Goal: Task Accomplishment & Management: Use online tool/utility

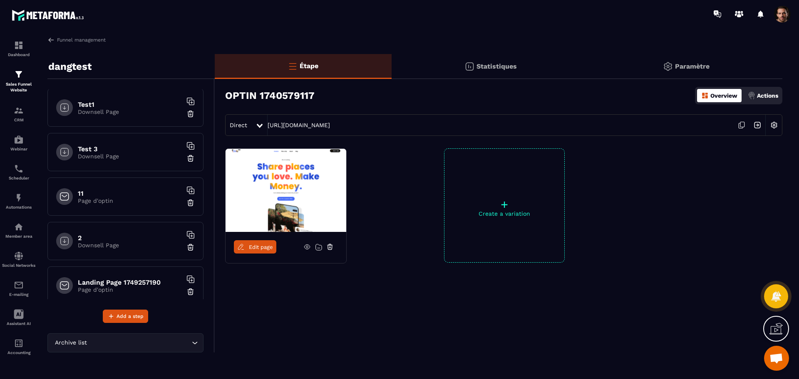
scroll to position [680, 0]
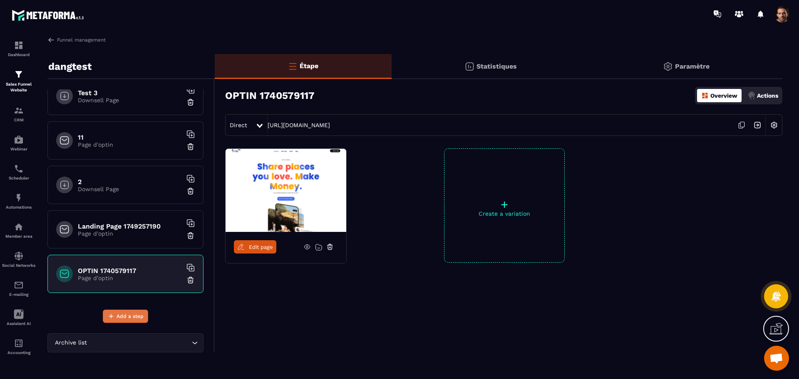
click at [126, 315] on span "Add a step" at bounding box center [129, 316] width 27 height 8
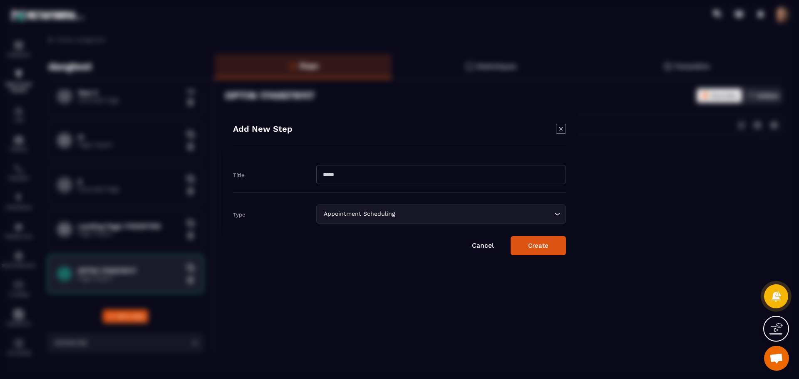
click at [395, 184] on input "Modal window" at bounding box center [441, 174] width 250 height 19
paste input "**********"
type input "**********"
click at [355, 210] on div "Appointment Scheduling" at bounding box center [437, 214] width 232 height 9
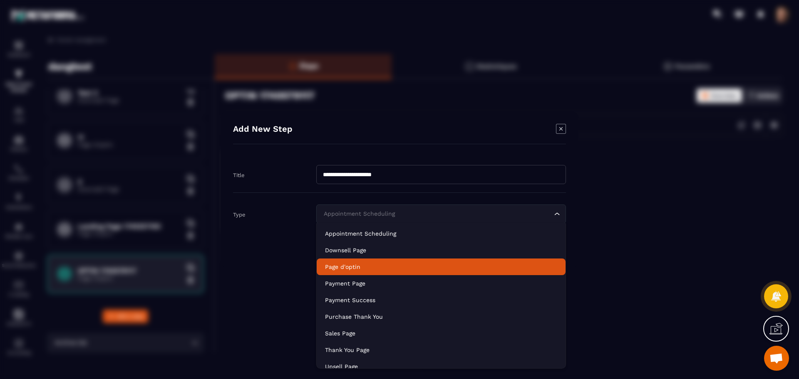
click at [370, 262] on li "Page d'optin" at bounding box center [441, 267] width 249 height 17
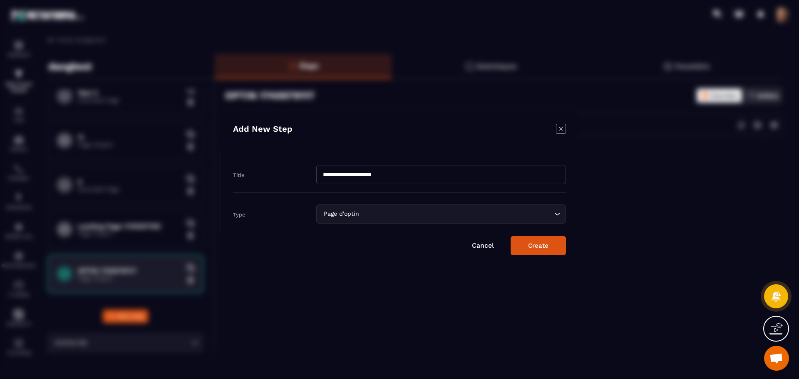
click at [530, 249] on button "Create" at bounding box center [537, 245] width 55 height 19
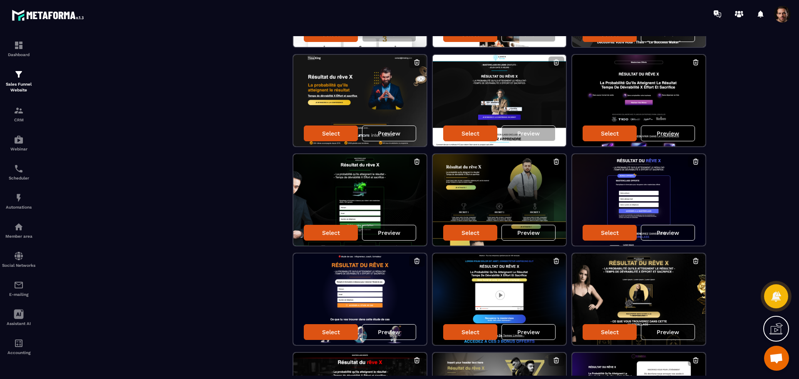
scroll to position [547, 0]
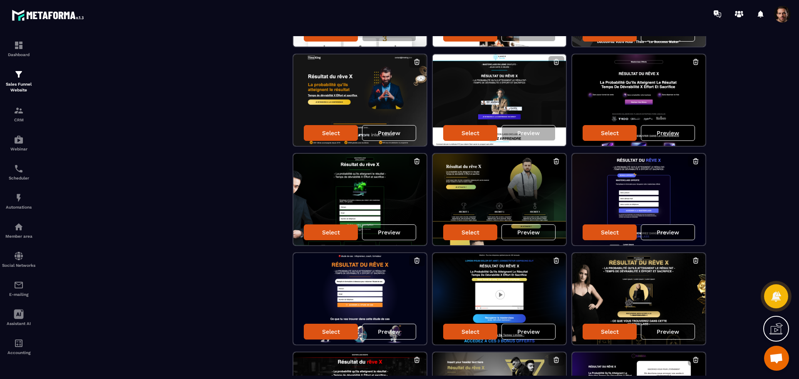
click at [656, 230] on p "Preview" at bounding box center [667, 232] width 22 height 7
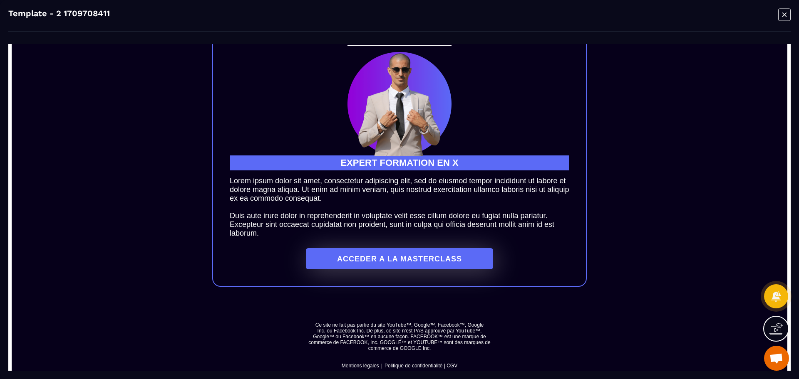
scroll to position [841, 0]
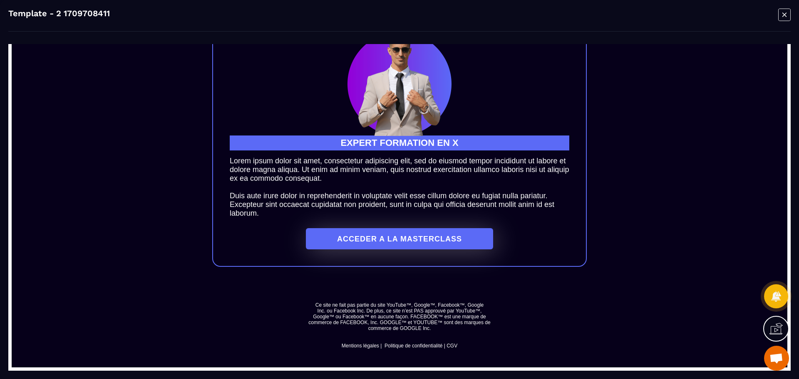
click at [783, 17] on icon "Modal window" at bounding box center [784, 14] width 12 height 13
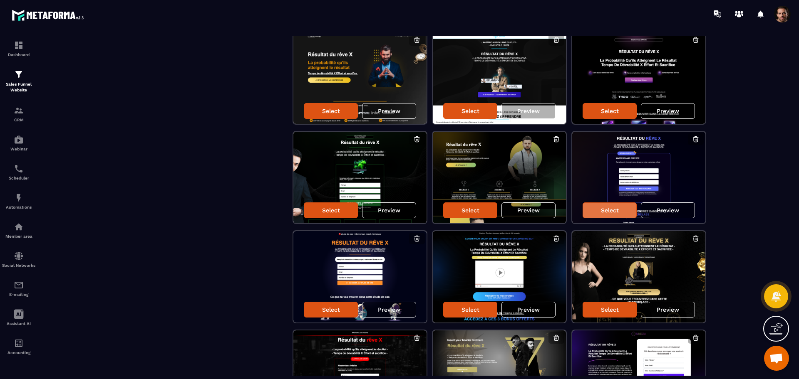
scroll to position [566, 0]
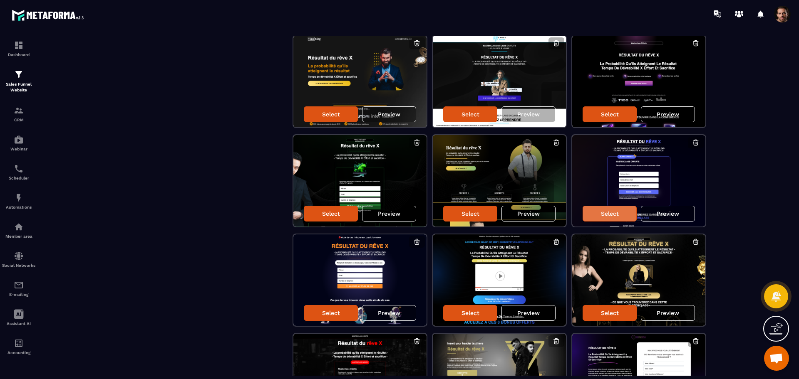
click at [623, 213] on div "Select" at bounding box center [609, 214] width 54 height 16
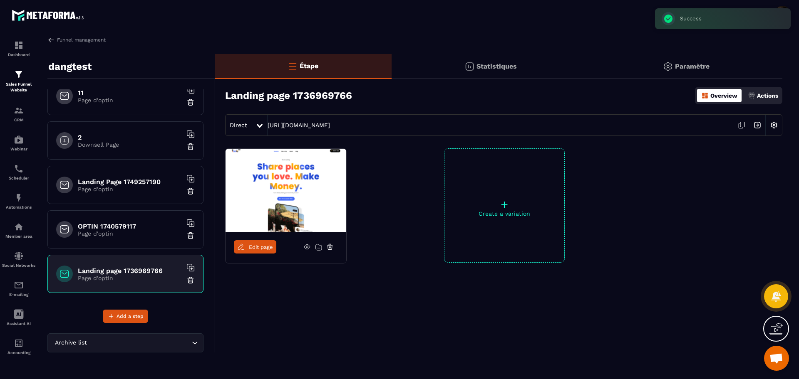
scroll to position [0, 0]
click at [258, 247] on span "Edit page" at bounding box center [261, 247] width 24 height 6
